Goal: Use online tool/utility: Utilize a website feature to perform a specific function

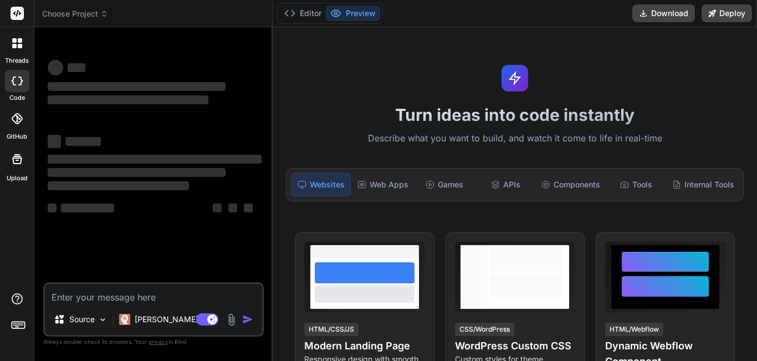
click at [312, 230] on div "Turn ideas into code instantly Describe what you want to build, and watch it co…" at bounding box center [515, 194] width 485 height 334
click at [127, 294] on textarea at bounding box center [153, 294] width 217 height 20
click at [273, 125] on div "Turn ideas into code instantly Describe what you want to build, and watch it co…" at bounding box center [515, 194] width 485 height 334
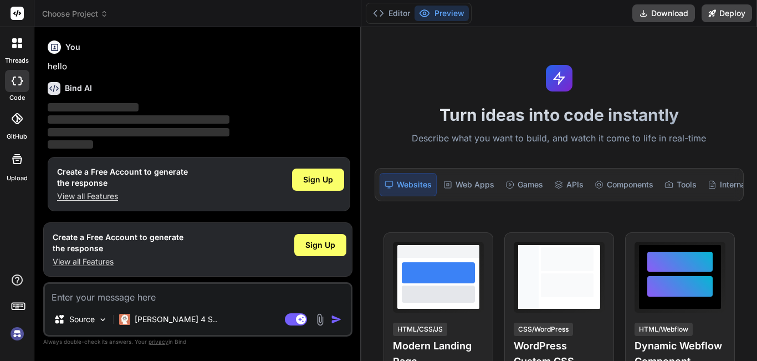
type textarea "x"
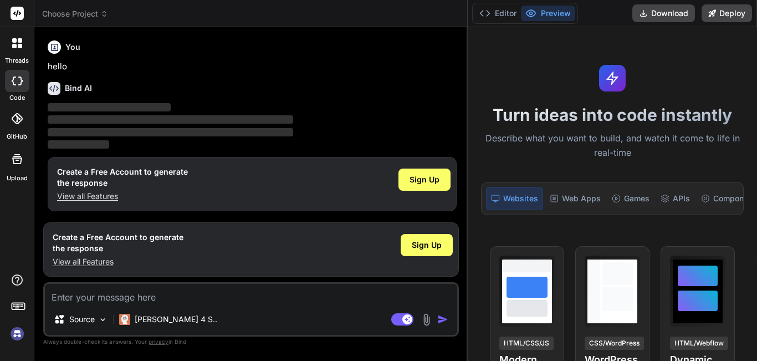
drag, startPoint x: 273, startPoint y: 125, endPoint x: 757, endPoint y: 105, distance: 484.4
click at [757, 105] on div "Choose Project Created with Pixso. Bind AI Web Search Created with Pixso. Code …" at bounding box center [395, 180] width 723 height 361
click at [170, 301] on textarea at bounding box center [251, 294] width 412 height 20
paste textarea "<Grid BackgroundColor="Transparent" > <Grid BackgroundColor="WhiteSmoke" Opacit…"
type textarea "<Grid BackgroundColor="Transparent" > <Grid BackgroundColor="WhiteSmoke" Opacit…"
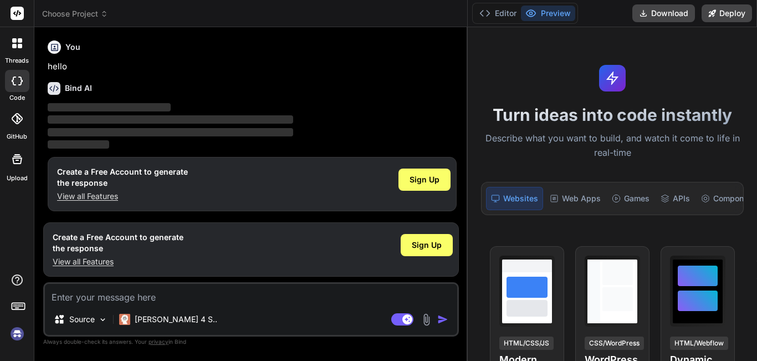
type textarea "x"
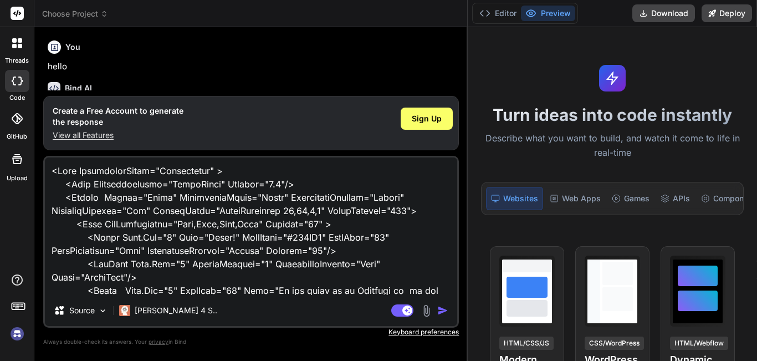
scroll to position [174, 0]
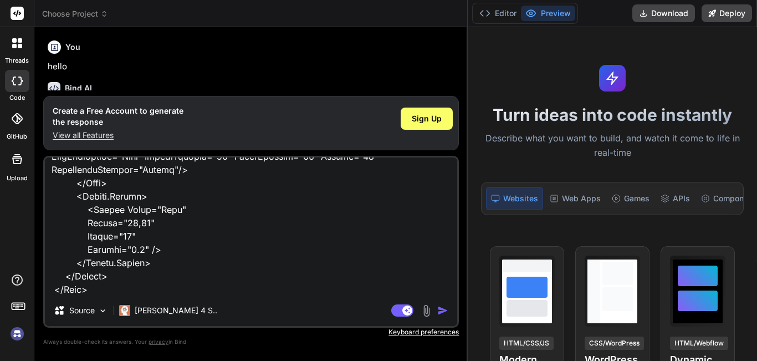
type textarea "<Grid BackgroundColor="Transparent" > <Grid BackgroundColor="WhiteSmoke" Opacit…"
type textarea "x"
type textarea "<Grid BackgroundColor="Transparent" > <Grid BackgroundColor="WhiteSmoke" Opacit…"
type textarea "x"
type textarea "<Grid BackgroundColor="Transparent" > <Grid BackgroundColor="WhiteSmoke" Opacit…"
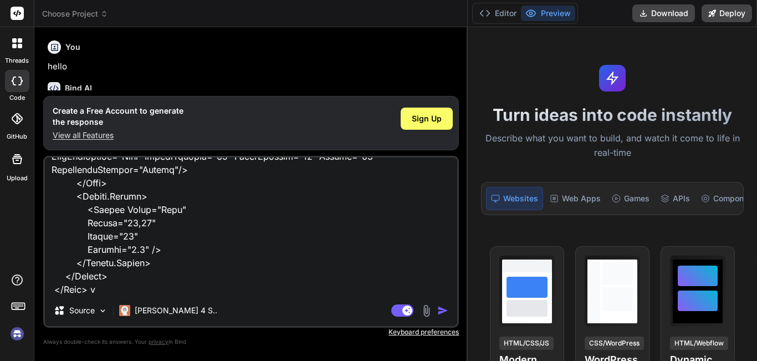
type textarea "x"
type textarea "<Grid BackgroundColor="Transparent" > <Grid BackgroundColor="WhiteSmoke" Opacit…"
type textarea "x"
type textarea "<Grid BackgroundColor="Transparent" > <Grid BackgroundColor="WhiteSmoke" Opacit…"
type textarea "x"
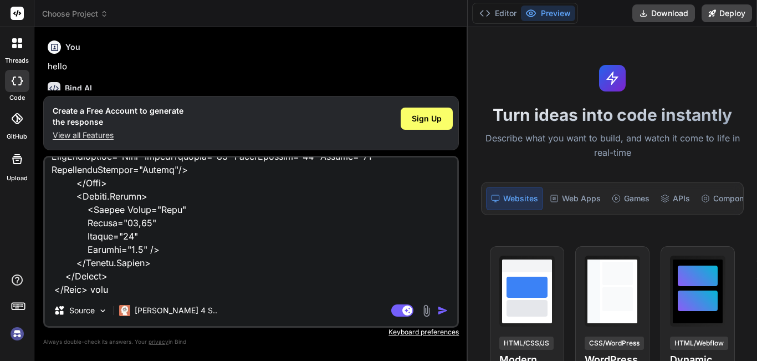
type textarea "<Grid BackgroundColor="Transparent" > <Grid BackgroundColor="WhiteSmoke" Opacit…"
type textarea "x"
type textarea "<Grid BackgroundColor="Transparent" > <Grid BackgroundColor="WhiteSmoke" Opacit…"
type textarea "x"
type textarea "<Grid BackgroundColor="Transparent" > <Grid BackgroundColor="WhiteSmoke" Opacit…"
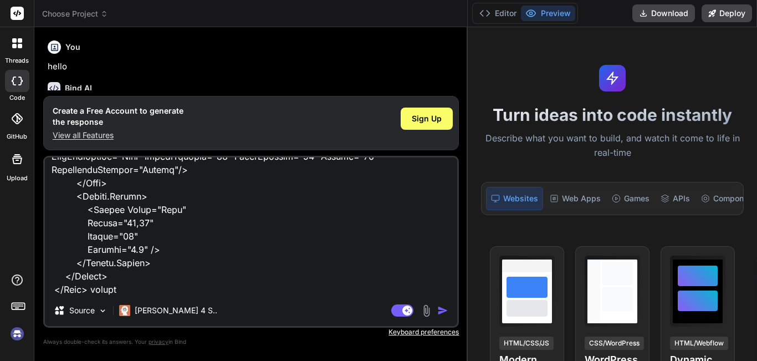
type textarea "x"
type textarea "<Grid BackgroundColor="Transparent" > <Grid BackgroundColor="WhiteSmoke" Opacit…"
type textarea "x"
type textarea "<Grid BackgroundColor="Transparent" > <Grid BackgroundColor="WhiteSmoke" Opacit…"
type textarea "x"
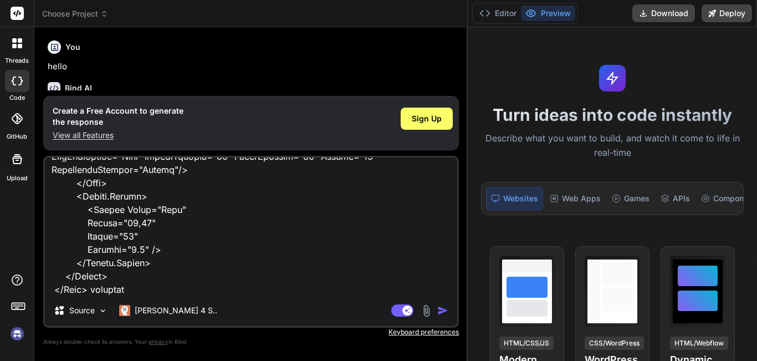
type textarea "<Grid BackgroundColor="Transparent" > <Grid BackgroundColor="WhiteSmoke" Opacit…"
type textarea "x"
type textarea "<Grid BackgroundColor="Transparent" > <Grid BackgroundColor="WhiteSmoke" Opacit…"
type textarea "x"
type textarea "<Grid BackgroundColor="Transparent" > <Grid BackgroundColor="WhiteSmoke" Opacit…"
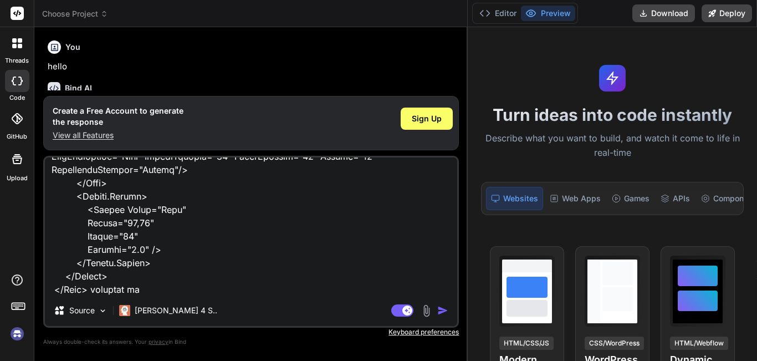
type textarea "x"
type textarea "<Grid BackgroundColor="Transparent" > <Grid BackgroundColor="WhiteSmoke" Opacit…"
type textarea "x"
type textarea "<Grid BackgroundColor="Transparent" > <Grid BackgroundColor="WhiteSmoke" Opacit…"
type textarea "x"
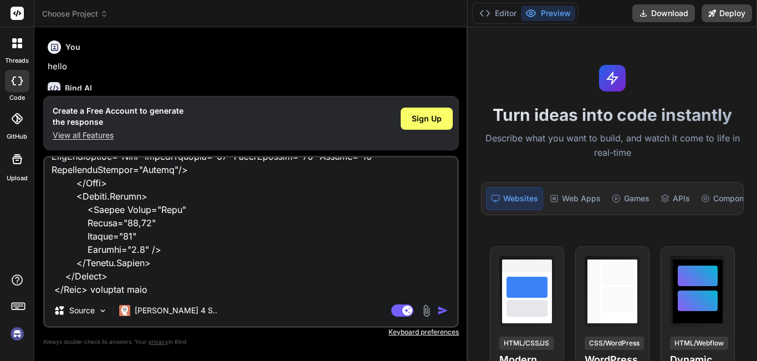
type textarea "<Grid BackgroundColor="Transparent" > <Grid BackgroundColor="WhiteSmoke" Opacit…"
type textarea "x"
type textarea "<Grid BackgroundColor="Transparent" > <Grid BackgroundColor="WhiteSmoke" Opacit…"
type textarea "x"
type textarea "<Grid BackgroundColor="Transparent" > <Grid BackgroundColor="WhiteSmoke" Opacit…"
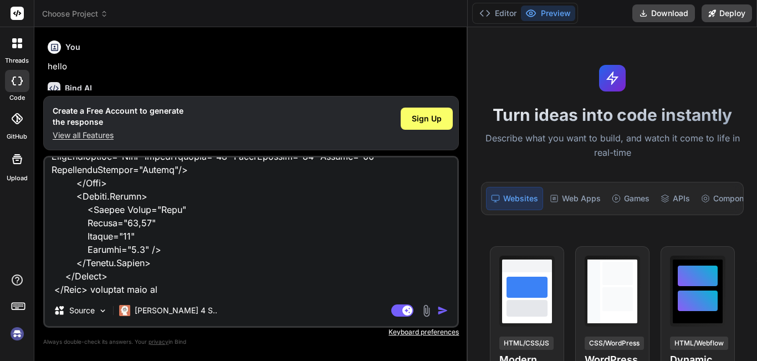
type textarea "x"
type textarea "<Grid BackgroundColor="Transparent" > <Grid BackgroundColor="WhiteSmoke" Opacit…"
type textarea "x"
type textarea "<Grid BackgroundColor="Transparent" > <Grid BackgroundColor="WhiteSmoke" Opacit…"
type textarea "x"
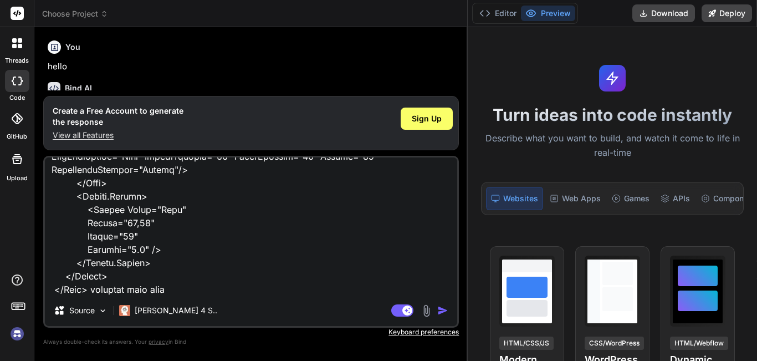
type textarea "<Grid BackgroundColor="Transparent" > <Grid BackgroundColor="WhiteSmoke" Opacit…"
type textarea "x"
type textarea "<Grid BackgroundColor="Transparent" > <Grid BackgroundColor="WhiteSmoke" Opacit…"
type textarea "x"
type textarea "<Grid BackgroundColor="Transparent" > <Grid BackgroundColor="WhiteSmoke" Opacit…"
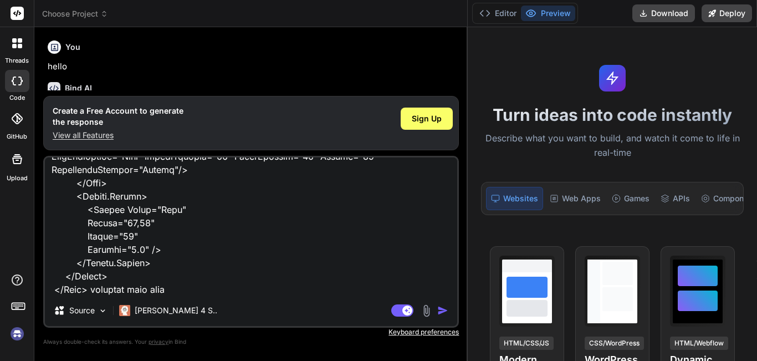
type textarea "x"
type textarea "<Grid BackgroundColor="Transparent" > <Grid BackgroundColor="WhiteSmoke" Opacit…"
type textarea "x"
type textarea "<Grid BackgroundColor="Transparent" > <Grid BackgroundColor="WhiteSmoke" Opacit…"
type textarea "x"
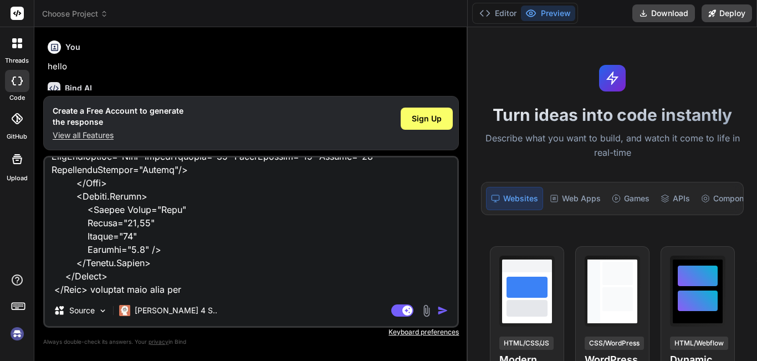
type textarea "<Grid BackgroundColor="Transparent" > <Grid BackgroundColor="WhiteSmoke" Opacit…"
type textarea "x"
type textarea "<Grid BackgroundColor="Transparent" > <Grid BackgroundColor="WhiteSmoke" Opacit…"
type textarea "x"
type textarea "<Grid BackgroundColor="Transparent" > <Grid BackgroundColor="WhiteSmoke" Opacit…"
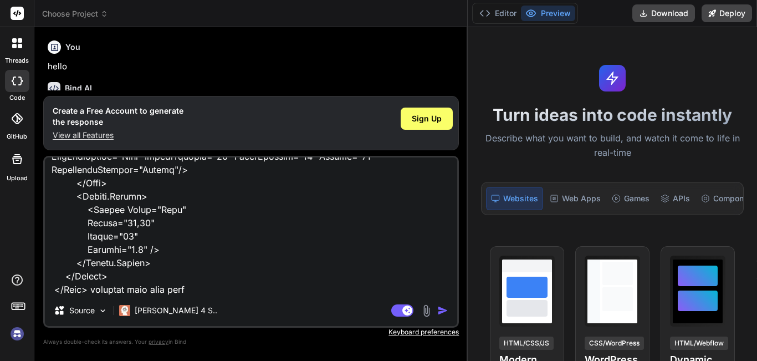
type textarea "x"
type textarea "<Grid BackgroundColor="Transparent" > <Grid BackgroundColor="WhiteSmoke" Opacit…"
type textarea "x"
type textarea "<Grid BackgroundColor="Transparent" > <Grid BackgroundColor="WhiteSmoke" Opacit…"
type textarea "x"
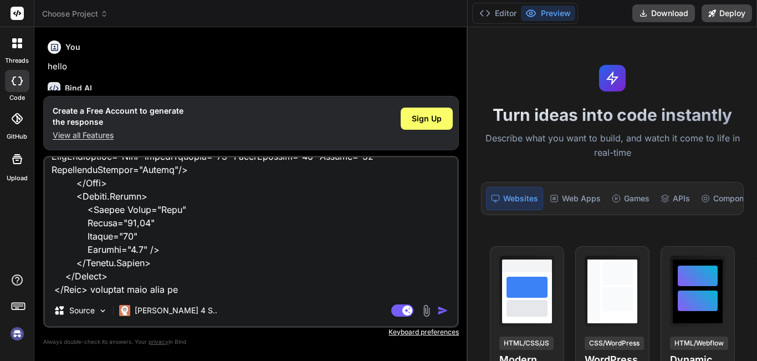
type textarea "<Grid BackgroundColor="Transparent" > <Grid BackgroundColor="WhiteSmoke" Opacit…"
type textarea "x"
type textarea "<Grid BackgroundColor="Transparent" > <Grid BackgroundColor="WhiteSmoke" Opacit…"
type textarea "x"
type textarea "<Grid BackgroundColor="Transparent" > <Grid BackgroundColor="WhiteSmoke" Opacit…"
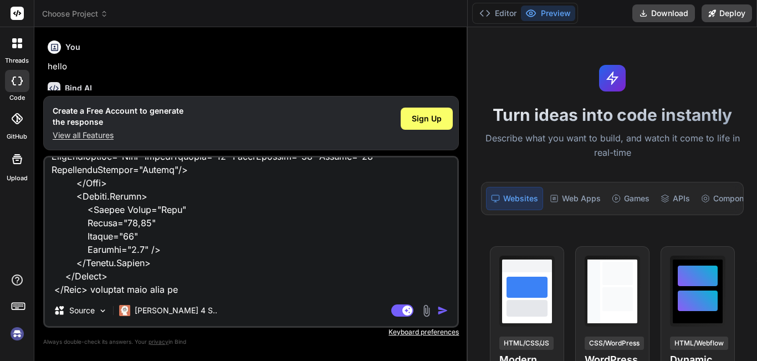
type textarea "x"
type textarea "<Grid BackgroundColor="Transparent" > <Grid BackgroundColor="WhiteSmoke" Opacit…"
type textarea "x"
type textarea "<Grid BackgroundColor="Transparent" > <Grid BackgroundColor="WhiteSmoke" Opacit…"
type textarea "x"
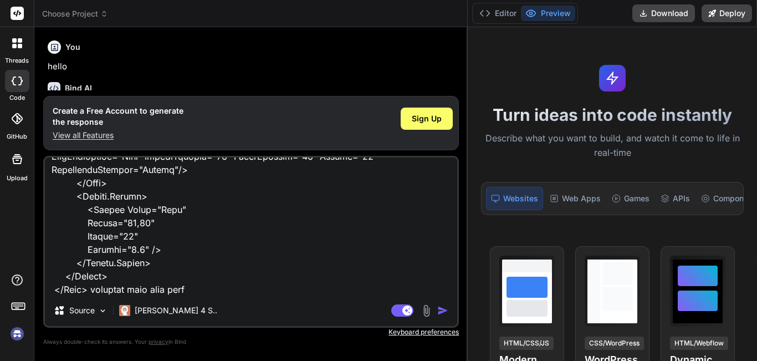
type textarea "<Grid BackgroundColor="Transparent" > <Grid BackgroundColor="WhiteSmoke" Opacit…"
type textarea "x"
type textarea "<Grid BackgroundColor="Transparent" > <Grid BackgroundColor="WhiteSmoke" Opacit…"
type textarea "x"
type textarea "<Grid BackgroundColor="Transparent" > <Grid BackgroundColor="WhiteSmoke" Opacit…"
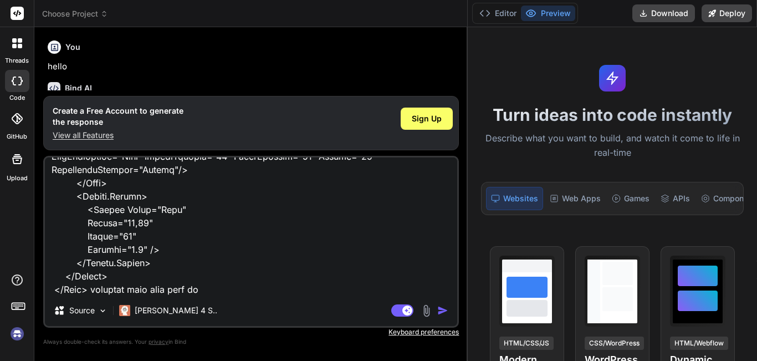
type textarea "x"
type textarea "<Grid BackgroundColor="Transparent" > <Grid BackgroundColor="WhiteSmoke" Opacit…"
type textarea "x"
type textarea "<Grid BackgroundColor="Transparent" > <Grid BackgroundColor="WhiteSmoke" Opacit…"
type textarea "x"
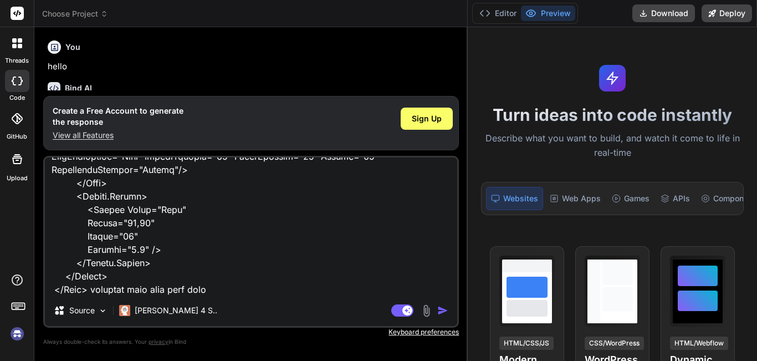
type textarea "<Grid BackgroundColor="Transparent" > <Grid BackgroundColor="WhiteSmoke" Opacit…"
type textarea "x"
type textarea "<Grid BackgroundColor="Transparent" > <Grid BackgroundColor="WhiteSmoke" Opacit…"
type textarea "x"
type textarea "<Grid BackgroundColor="Transparent" > <Grid BackgroundColor="WhiteSmoke" Opacit…"
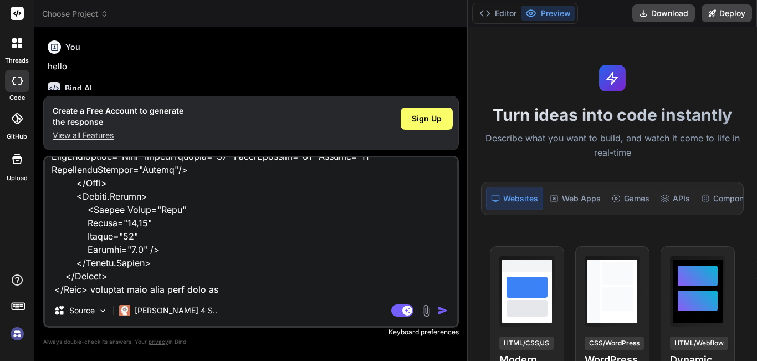
type textarea "x"
type textarea "<Grid BackgroundColor="Transparent" > <Grid BackgroundColor="WhiteSmoke" Opacit…"
type textarea "x"
type textarea "<Grid BackgroundColor="Transparent" > <Grid BackgroundColor="WhiteSmoke" Opacit…"
type textarea "x"
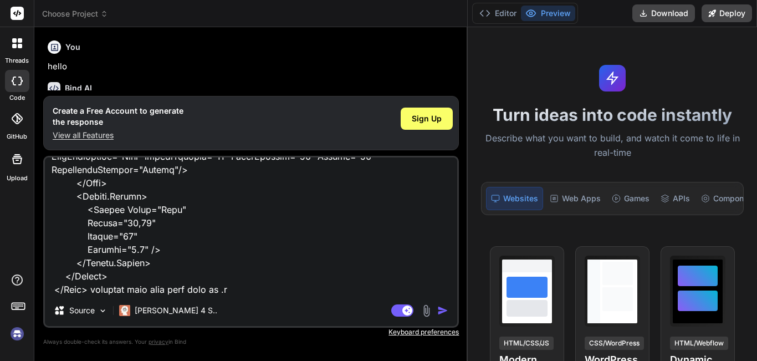
type textarea "<Grid BackgroundColor="Transparent" > <Grid BackgroundColor="WhiteSmoke" Opacit…"
type textarea "x"
type textarea "<Grid BackgroundColor="Transparent" > <Grid BackgroundColor="WhiteSmoke" Opacit…"
type textarea "x"
type textarea "<Grid BackgroundColor="Transparent" > <Grid BackgroundColor="WhiteSmoke" Opacit…"
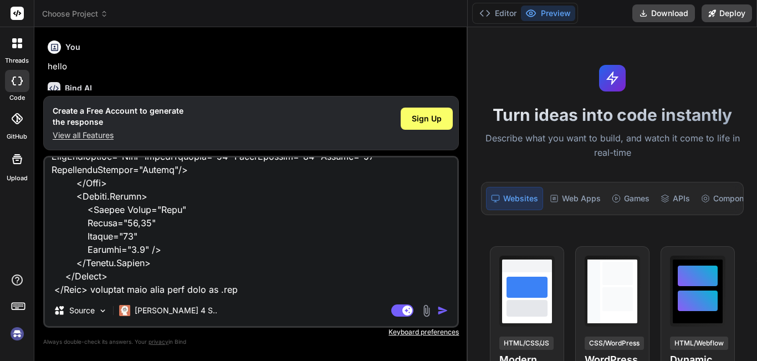
type textarea "x"
type textarea "<Grid BackgroundColor="Transparent" > <Grid BackgroundColor="WhiteSmoke" Opacit…"
type textarea "x"
type textarea "<Grid BackgroundColor="Transparent" > <Grid BackgroundColor="WhiteSmoke" Opacit…"
type textarea "x"
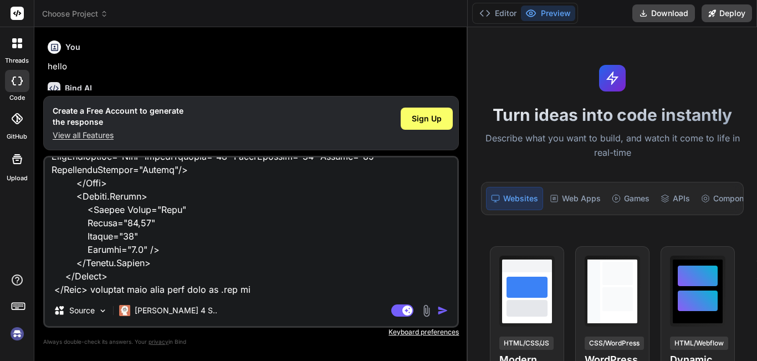
type textarea "<Grid BackgroundColor="Transparent" > <Grid BackgroundColor="WhiteSmoke" Opacit…"
type textarea "x"
type textarea "<Grid BackgroundColor="Transparent" > <Grid BackgroundColor="WhiteSmoke" Opacit…"
type textarea "x"
type textarea "<Grid BackgroundColor="Transparent" > <Grid BackgroundColor="WhiteSmoke" Opacit…"
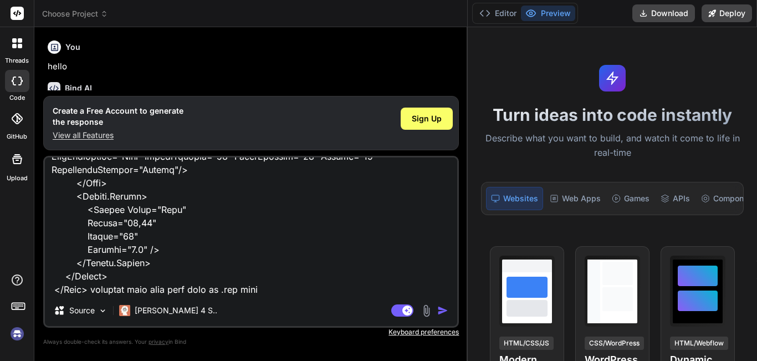
click at [441, 308] on img "button" at bounding box center [442, 310] width 11 height 11
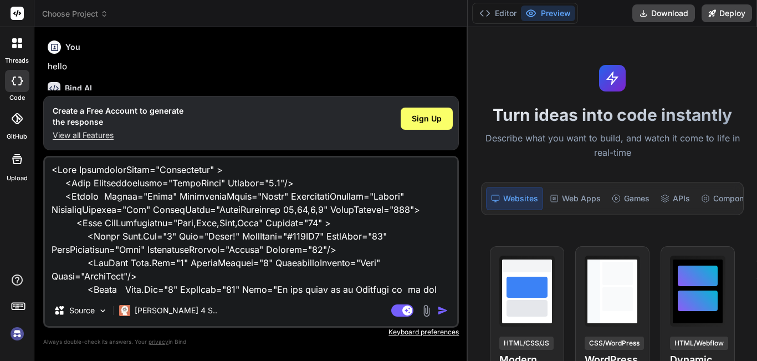
scroll to position [0, 0]
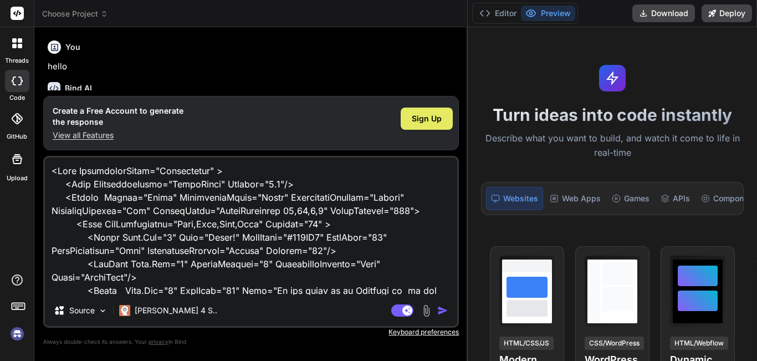
click at [419, 126] on div "Sign Up" at bounding box center [427, 119] width 52 height 22
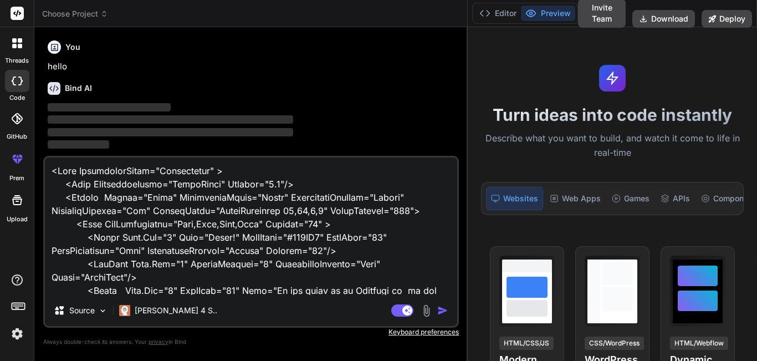
click at [444, 311] on img "button" at bounding box center [442, 310] width 11 height 11
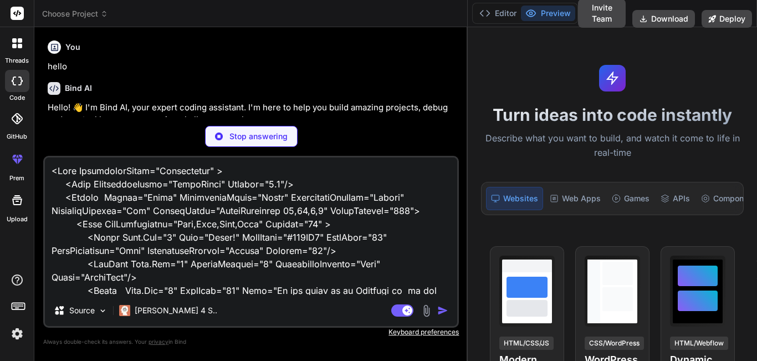
click at [444, 309] on img "button" at bounding box center [442, 310] width 11 height 11
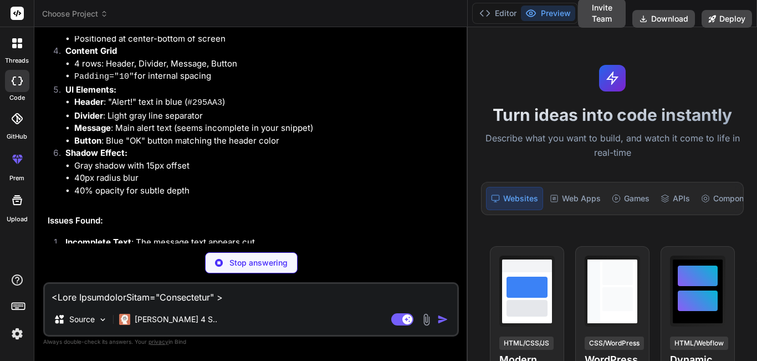
scroll to position [650, 0]
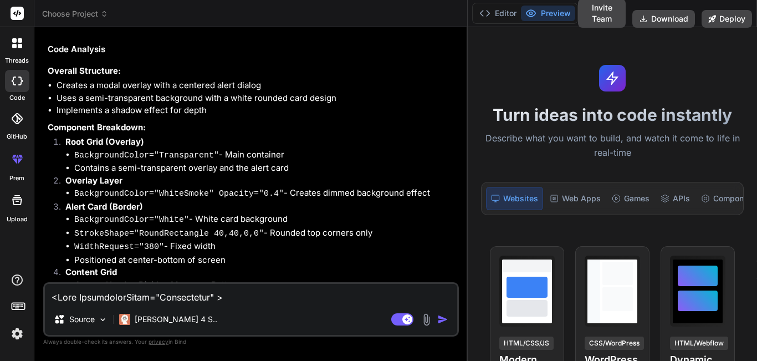
type textarea "x"
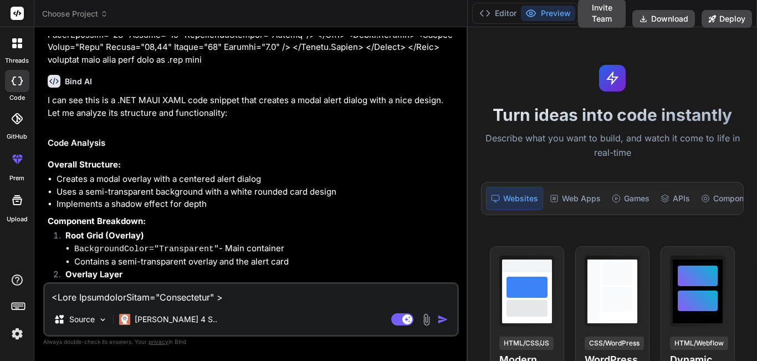
scroll to position [318, 0]
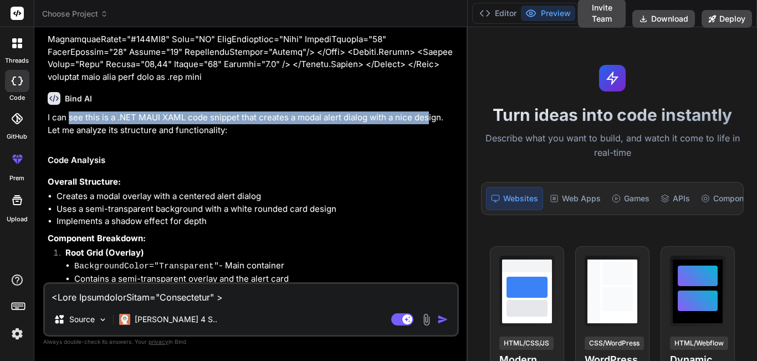
drag, startPoint x: 75, startPoint y: 124, endPoint x: 427, endPoint y: 121, distance: 352.6
click at [427, 121] on p "I can see this is a .NET MAUI XAML code snippet that creates a modal alert dial…" at bounding box center [252, 123] width 409 height 25
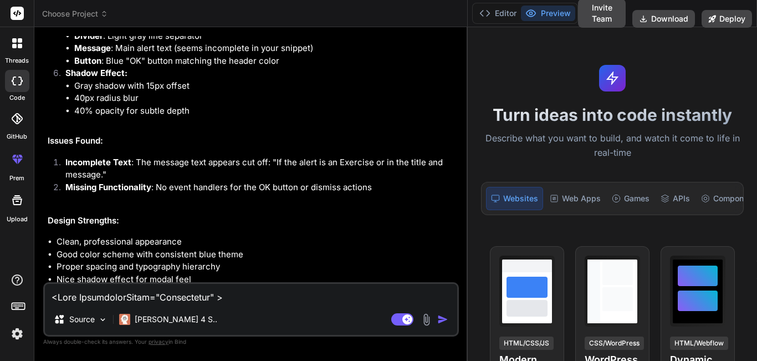
scroll to position [782, 0]
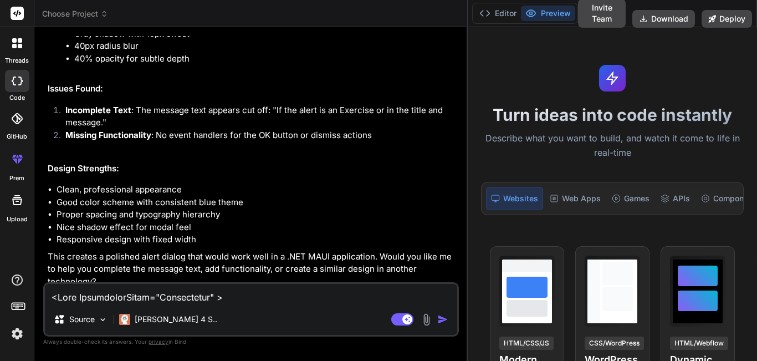
click at [143, 292] on textarea at bounding box center [251, 294] width 412 height 20
type textarea "o"
type textarea "x"
type textarea "ok"
type textarea "x"
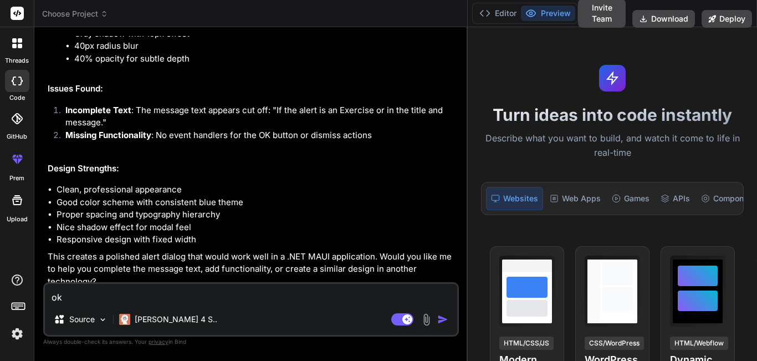
type textarea "ok"
type textarea "x"
type textarea "ok t"
type textarea "x"
type textarea "ok th"
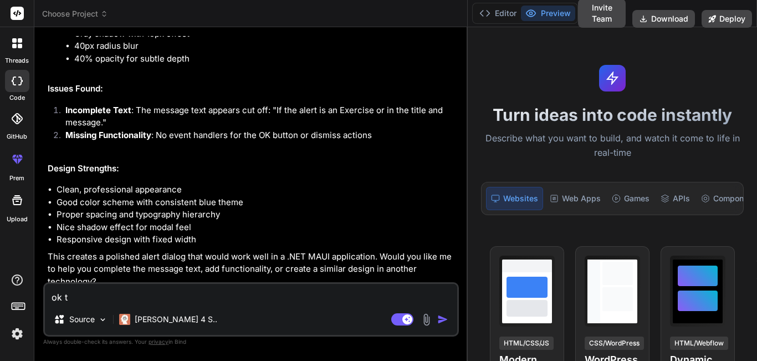
type textarea "x"
type textarea "ok thi"
type textarea "x"
type textarea "ok this"
type textarea "x"
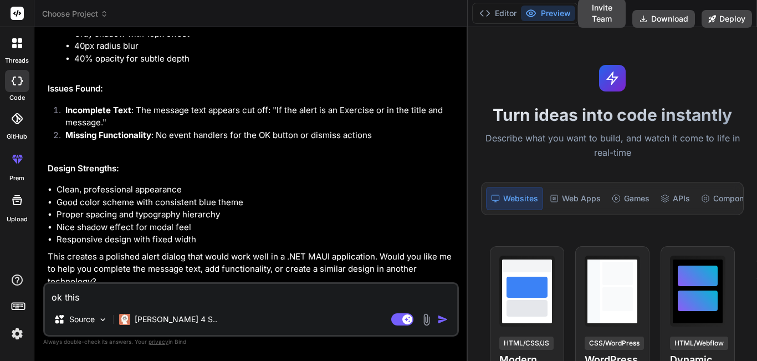
type textarea "ok this"
type textarea "x"
type textarea "ok this p"
type textarea "x"
type textarea "ok this po"
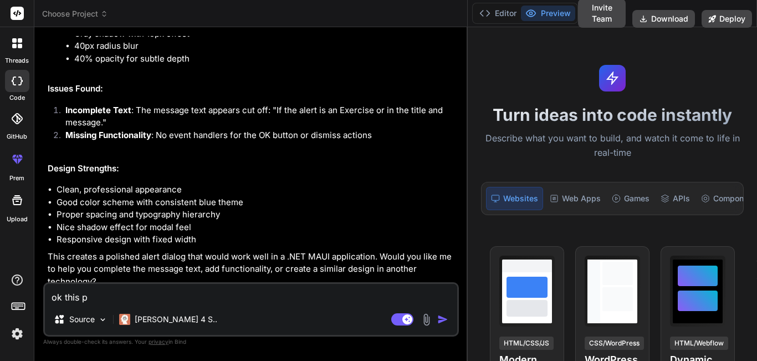
type textarea "x"
type textarea "ok this p"
type textarea "x"
type textarea "ok this"
type textarea "x"
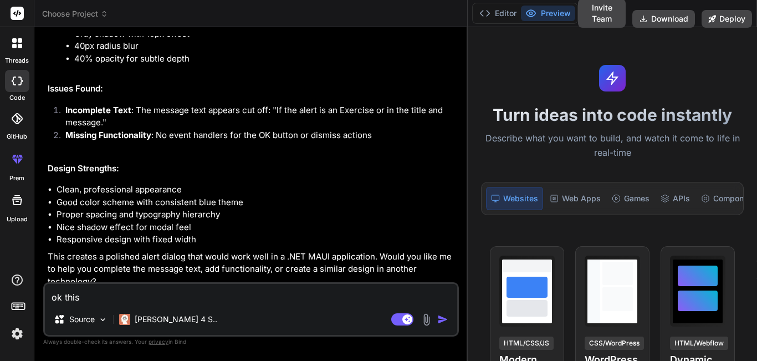
type textarea "ok this p"
type textarea "x"
type textarea "ok this pe"
type textarea "x"
type textarea "ok this per"
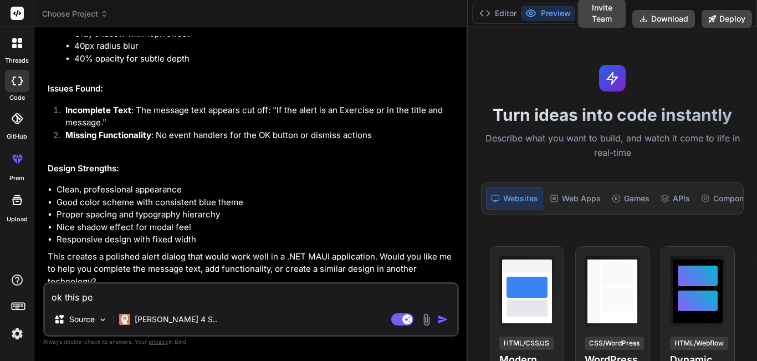
type textarea "x"
type textarea "ok this perf"
type textarea "x"
type textarea "ok this perfe"
type textarea "x"
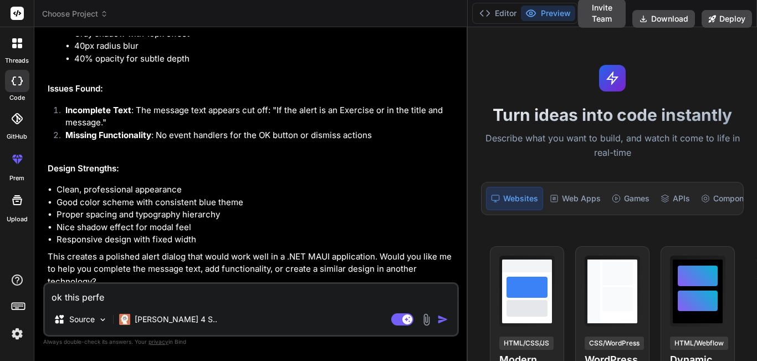
type textarea "ok this perfec"
type textarea "x"
type textarea "ok this perfect"
type textarea "x"
type textarea "ok this perfect"
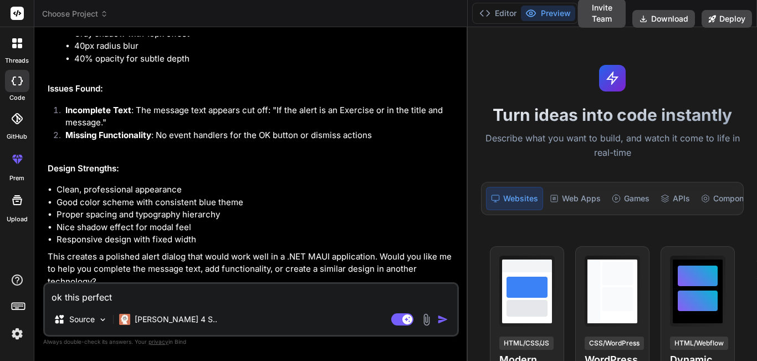
type textarea "x"
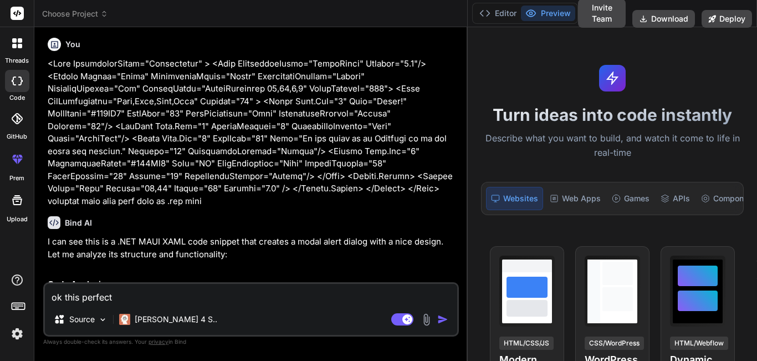
scroll to position [61, 0]
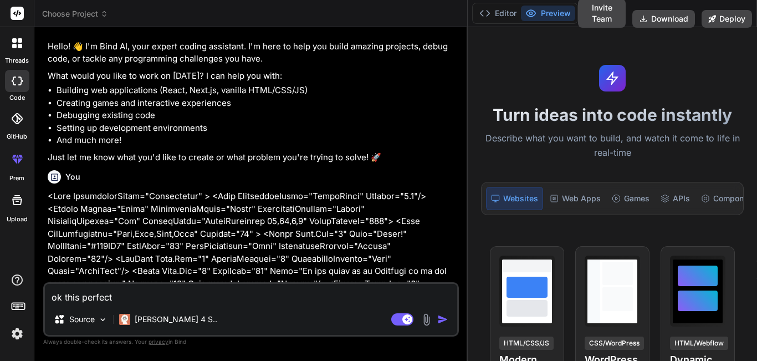
click at [162, 294] on textarea "ok this perfect" at bounding box center [251, 294] width 412 height 20
paste textarea "<Border Stroke="White" BackgroundColor="White" HorizontalOptions="Center" Verti…"
type textarea "ok this perfect <Border Stroke="White" BackgroundColor="White" HorizontalOption…"
type textarea "x"
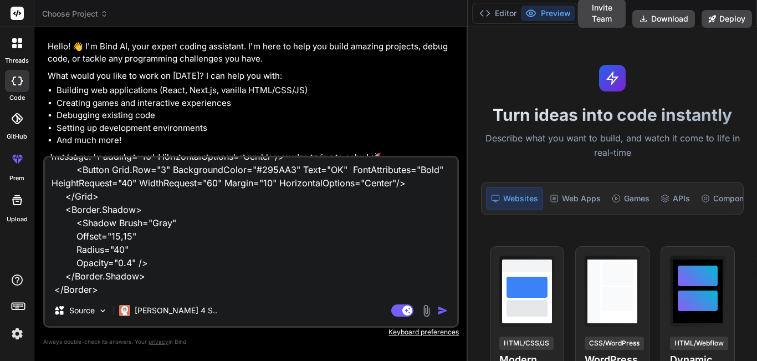
type textarea "ok this perfect <Border Stroke="White" BackgroundColor="White" HorizontalOption…"
type textarea "x"
type textarea "ok this perfect <Border Stroke="White" BackgroundColor="White" HorizontalOption…"
type textarea "x"
type textarea "ok this perfect <Border Stroke="White" BackgroundColor="White" HorizontalOption…"
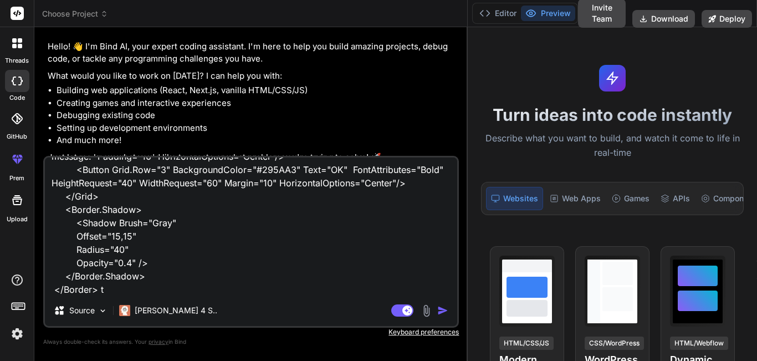
type textarea "x"
type textarea "ok this perfect <Border Stroke="White" BackgroundColor="White" HorizontalOption…"
type textarea "x"
type textarea "ok this perfect <Border Stroke="White" BackgroundColor="White" HorizontalOption…"
type textarea "x"
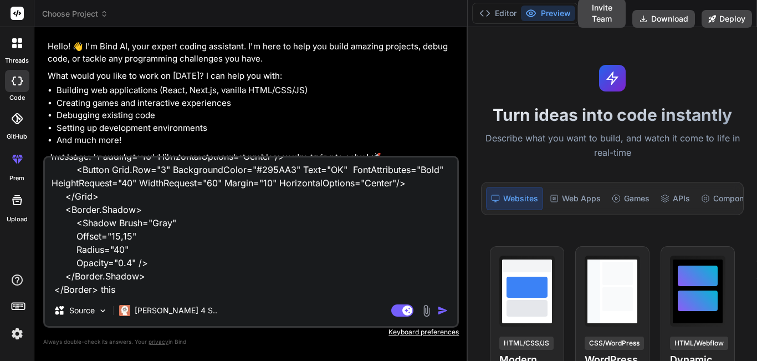
type textarea "ok this perfect <Border Stroke="White" BackgroundColor="White" HorizontalOption…"
type textarea "x"
type textarea "ok this perfect <Border Stroke="White" BackgroundColor="White" HorizontalOption…"
type textarea "x"
type textarea "ok this perfect <Border Stroke="White" BackgroundColor="White" HorizontalOption…"
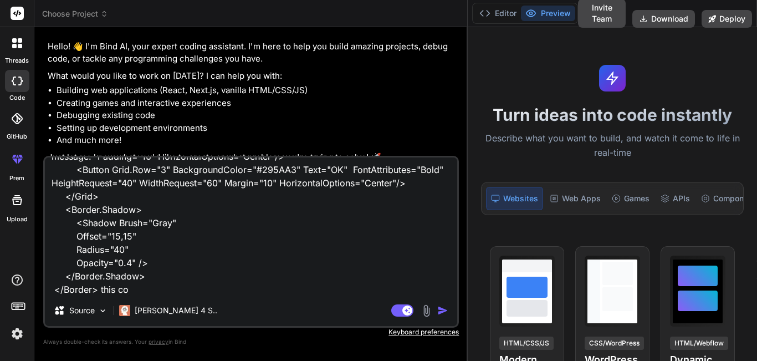
type textarea "x"
type textarea "ok this perfect <Border Stroke="White" BackgroundColor="White" HorizontalOption…"
type textarea "x"
type textarea "ok this perfect <Border Stroke="White" BackgroundColor="White" HorizontalOption…"
type textarea "x"
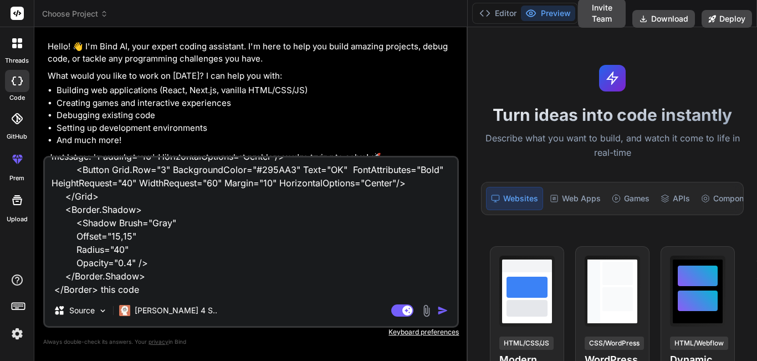
type textarea "ok this perfect <Border Stroke="White" BackgroundColor="White" HorizontalOption…"
type textarea "x"
type textarea "ok this perfect <Border Stroke="White" BackgroundColor="White" HorizontalOption…"
type textarea "x"
type textarea "ok this perfect <Border Stroke="White" BackgroundColor="White" HorizontalOption…"
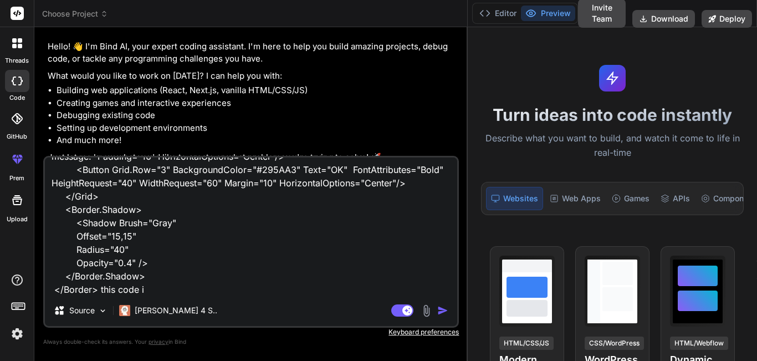
type textarea "x"
type textarea "ok this perfect <Border Stroke="White" BackgroundColor="White" HorizontalOption…"
type textarea "x"
type textarea "ok this perfect <Border Stroke="White" BackgroundColor="White" HorizontalOption…"
type textarea "x"
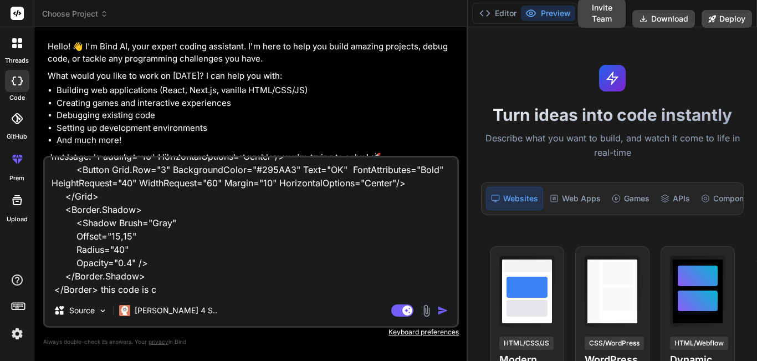
type textarea "ok this perfect <Border Stroke="White" BackgroundColor="White" HorizontalOption…"
type textarea "x"
type textarea "ok this perfect <Border Stroke="White" BackgroundColor="White" HorizontalOption…"
type textarea "x"
type textarea "ok this perfect <Border Stroke="White" BackgroundColor="White" HorizontalOption…"
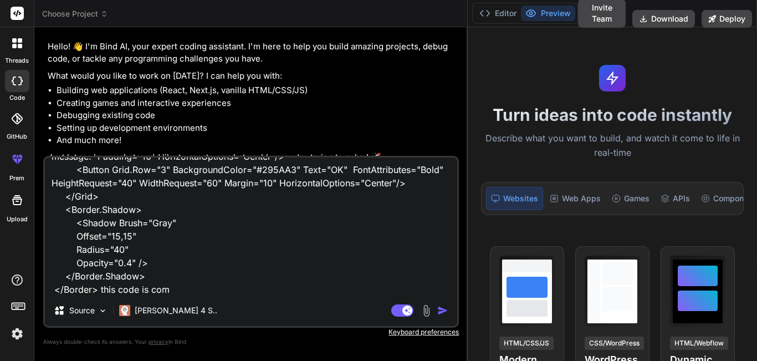
type textarea "x"
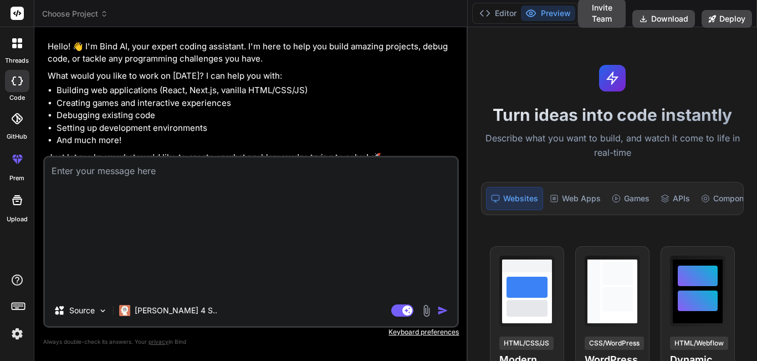
scroll to position [0, 0]
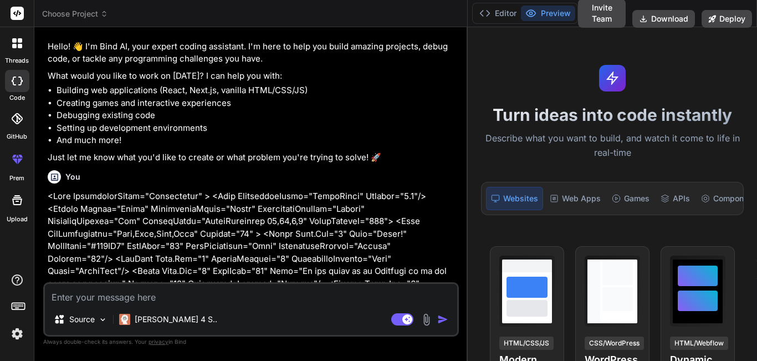
type textarea "a"
type textarea "x"
type textarea "t"
type textarea "x"
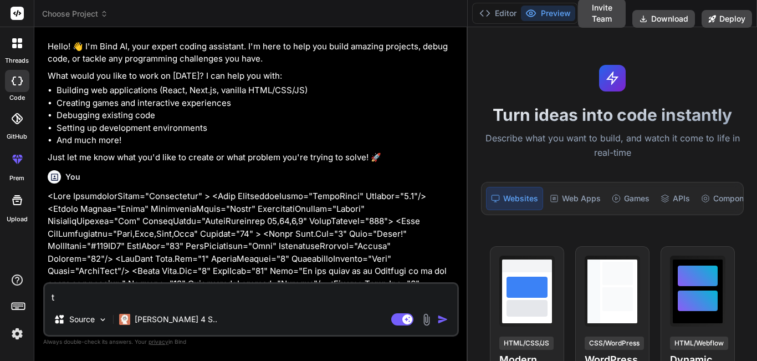
type textarea "th"
type textarea "x"
type textarea "thi"
type textarea "x"
type textarea "this"
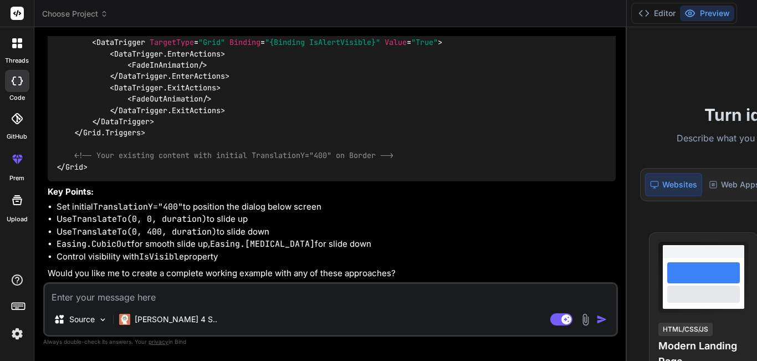
scroll to position [2450, 0]
drag, startPoint x: 65, startPoint y: 207, endPoint x: 327, endPoint y: 206, distance: 261.7
click at [327, 206] on li "Set initial TranslationY="400" to position the dialog below screen" at bounding box center [336, 207] width 559 height 13
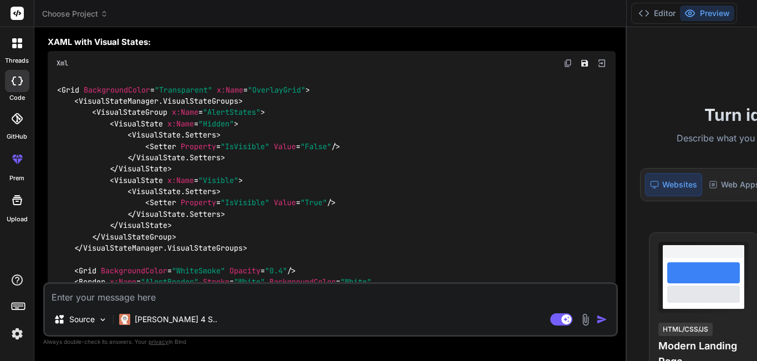
scroll to position [1674, 0]
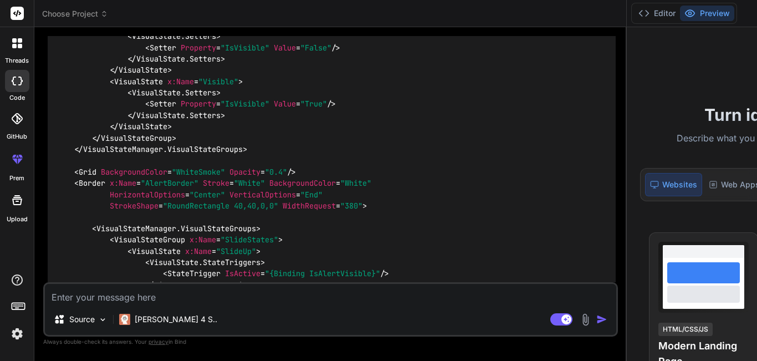
drag, startPoint x: 84, startPoint y: 75, endPoint x: 91, endPoint y: 75, distance: 6.7
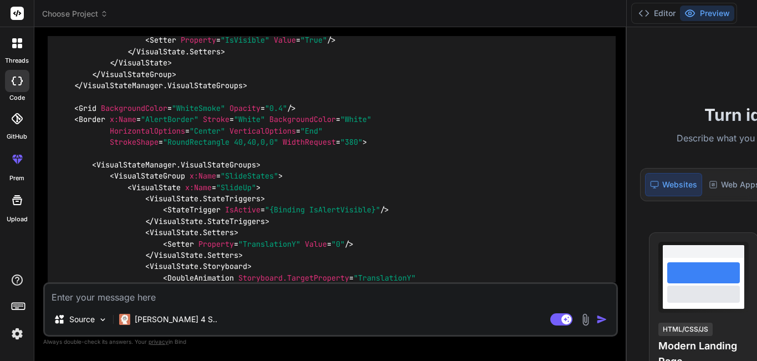
scroll to position [1730, 0]
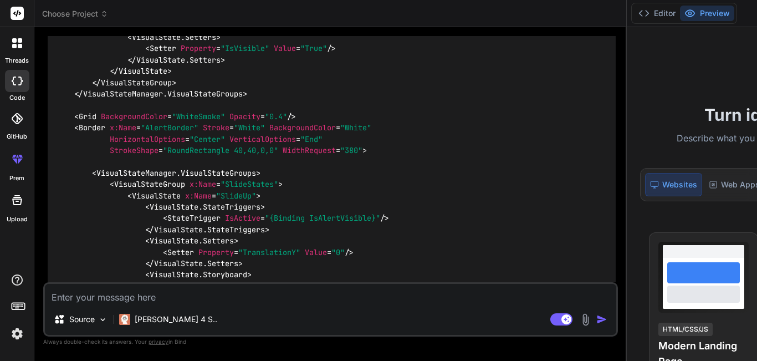
drag, startPoint x: 135, startPoint y: 66, endPoint x: 284, endPoint y: 74, distance: 149.9
drag, startPoint x: 193, startPoint y: 98, endPoint x: 219, endPoint y: 99, distance: 25.6
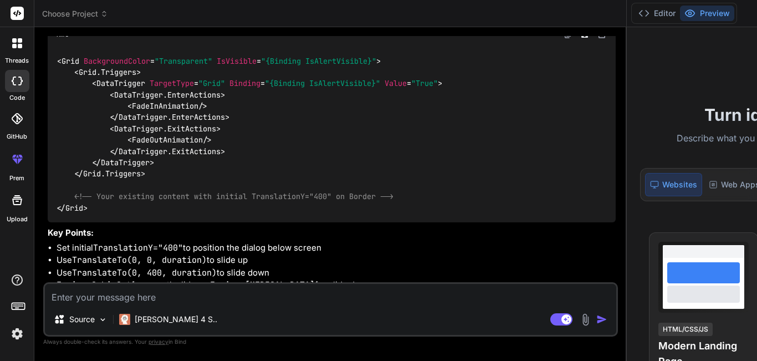
scroll to position [2340, 0]
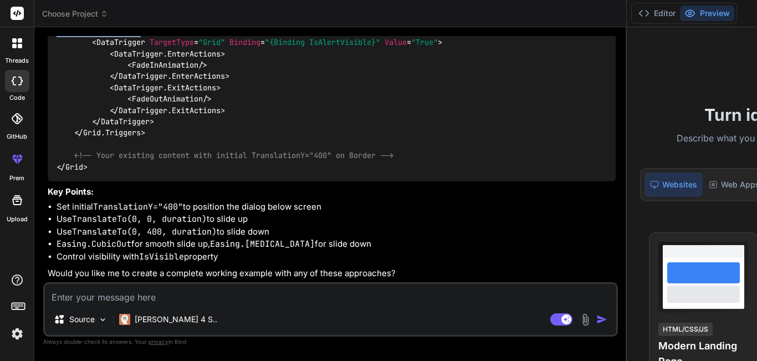
drag, startPoint x: 91, startPoint y: 135, endPoint x: 384, endPoint y: 140, distance: 292.8
click at [384, 140] on div "< Grid BackgroundColor = "Transparent" IsVisible = "{Binding IsAlertVisible}" >…" at bounding box center [332, 94] width 568 height 176
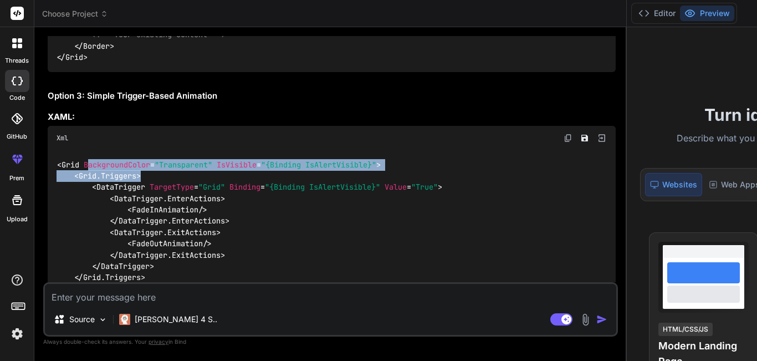
scroll to position [2450, 0]
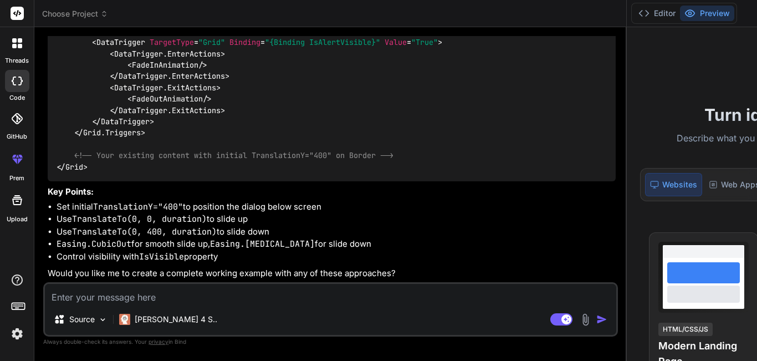
click at [188, 297] on textarea at bounding box center [331, 294] width 572 height 20
paste textarea "<?xml version="1.0" encoding="utf-8" ?> <ContentPage xmlns="http://schemas.micr…"
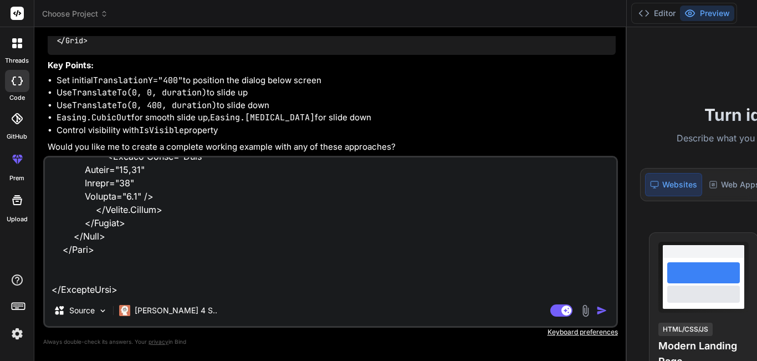
paste textarea "using static KotlinX.Serialization.Descriptors.PolymorphicKind; namespace DemoP…"
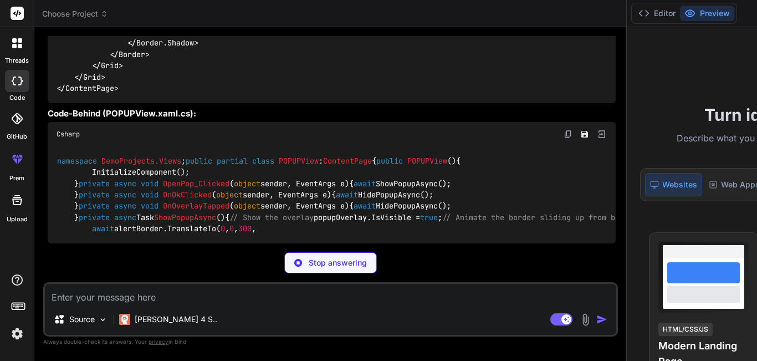
scroll to position [3885, 0]
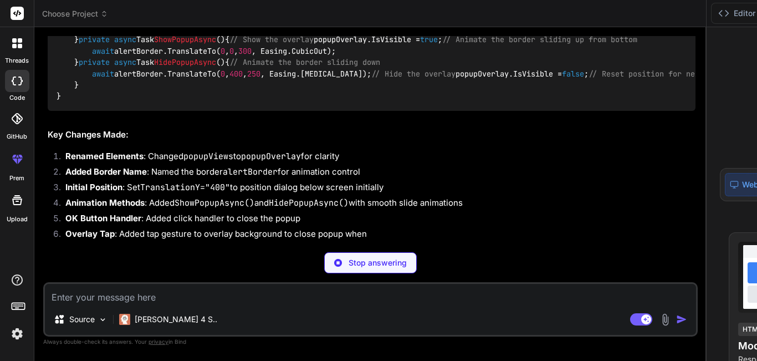
drag, startPoint x: 147, startPoint y: 78, endPoint x: 181, endPoint y: 78, distance: 33.8
click at [181, 78] on code "namespace DemoProjects.Views ; public partial class POPUPView : ContentPage { p…" at bounding box center [458, 39] width 803 height 125
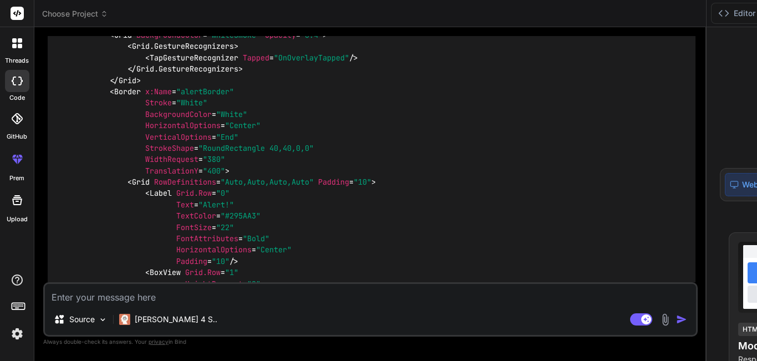
scroll to position [2898, 0]
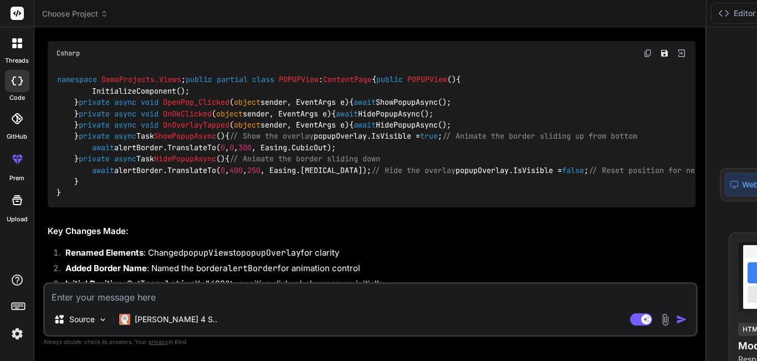
scroll to position [3674, 0]
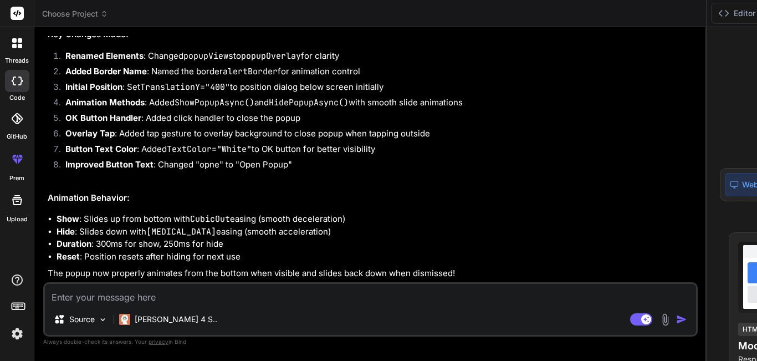
scroll to position [4284, 0]
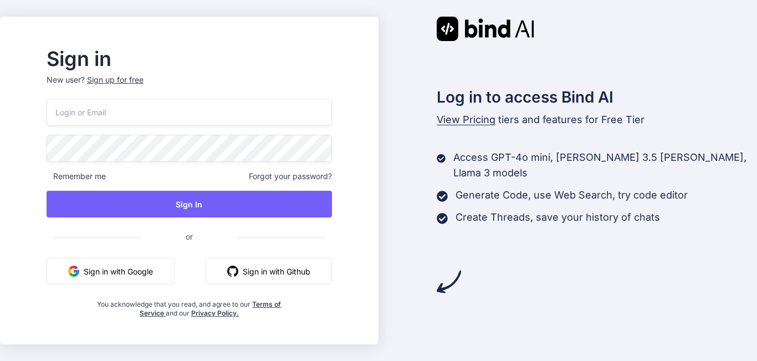
click at [167, 267] on button "Sign in with Google" at bounding box center [111, 271] width 128 height 27
